Goal: Find specific page/section: Find specific page/section

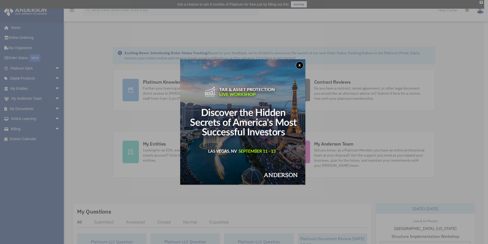
click at [299, 65] on button "x" at bounding box center [300, 65] width 8 height 8
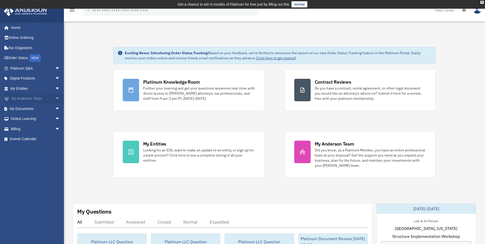
click at [26, 98] on link "My Anderson Team arrow_drop_down" at bounding box center [36, 98] width 64 height 10
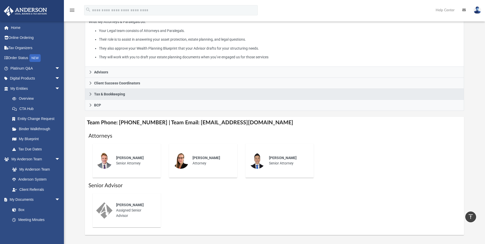
scroll to position [102, 0]
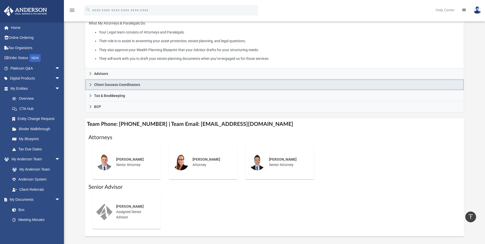
click at [90, 84] on icon at bounding box center [91, 85] width 4 height 4
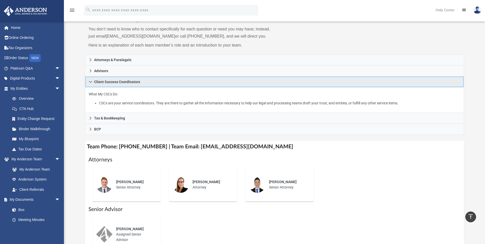
scroll to position [51, 0]
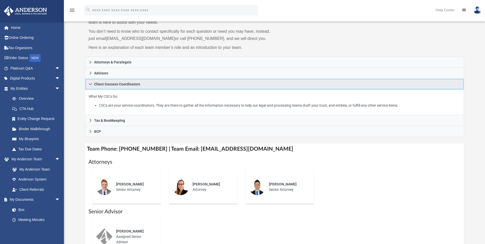
click at [89, 85] on icon at bounding box center [91, 84] width 4 height 4
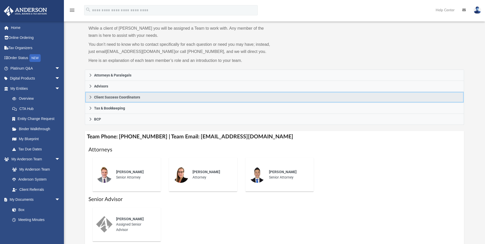
scroll to position [26, 0]
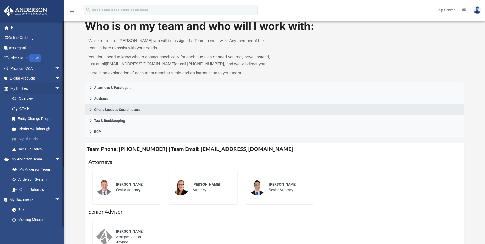
click at [30, 139] on link "My Blueprint" at bounding box center [37, 139] width 61 height 10
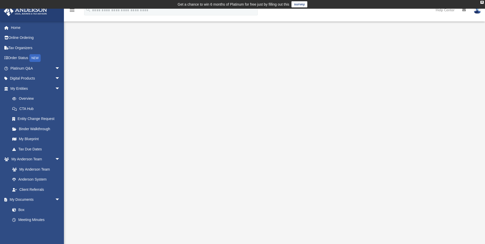
click at [420, 126] on div at bounding box center [274, 146] width 379 height 204
click at [483, 1] on div "X" at bounding box center [481, 2] width 3 height 3
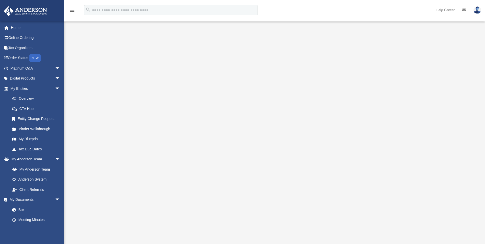
click at [425, 125] on div at bounding box center [274, 138] width 379 height 204
click at [116, 105] on div at bounding box center [274, 138] width 379 height 204
click at [448, 110] on div at bounding box center [274, 138] width 379 height 204
